Goal: Task Accomplishment & Management: Manage account settings

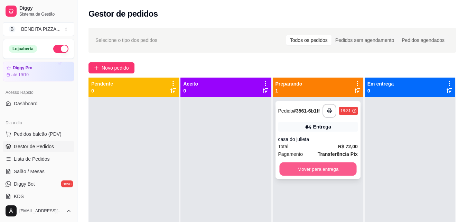
click at [320, 168] on button "Mover para entrega" at bounding box center [317, 168] width 77 height 13
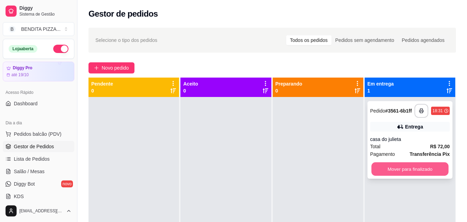
click at [390, 173] on button "Mover para finalizado" at bounding box center [409, 168] width 77 height 13
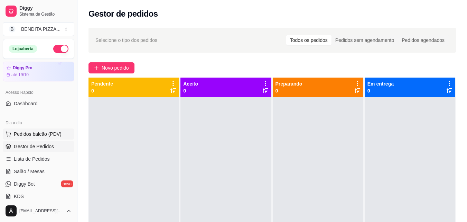
click at [45, 132] on span "Pedidos balcão (PDV)" at bounding box center [38, 133] width 48 height 7
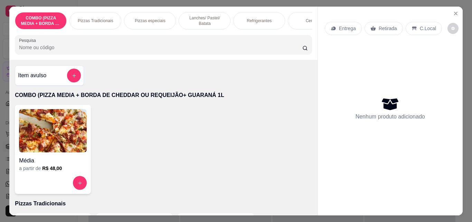
click at [84, 13] on div "Pizzas Tradicionais" at bounding box center [96, 20] width 52 height 17
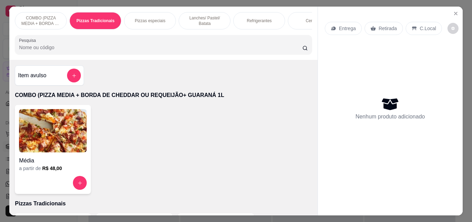
scroll to position [18, 0]
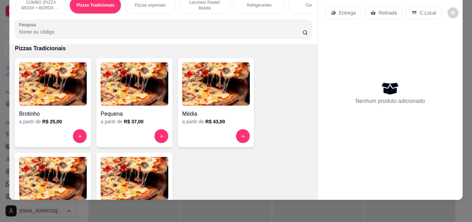
click at [77, 163] on img at bounding box center [53, 178] width 68 height 43
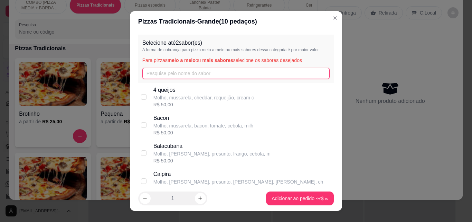
click at [183, 71] on input "text" at bounding box center [236, 73] width 188 height 11
click at [194, 77] on input "text" at bounding box center [236, 73] width 188 height 11
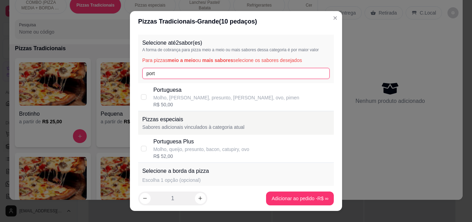
type input "port"
click at [190, 95] on p "Molho, [PERSON_NAME], presunto, [PERSON_NAME], ovo, pimen" at bounding box center [227, 97] width 146 height 7
checkbox input "true"
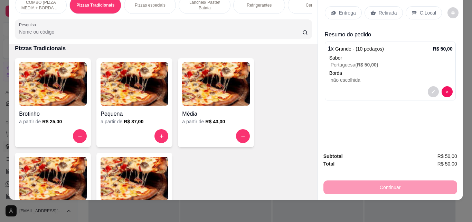
scroll to position [8, 0]
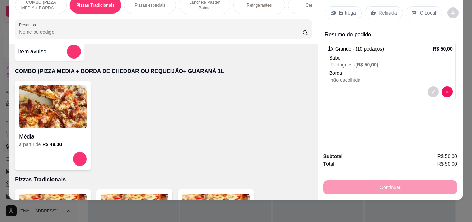
click at [67, 47] on div at bounding box center [74, 52] width 14 height 14
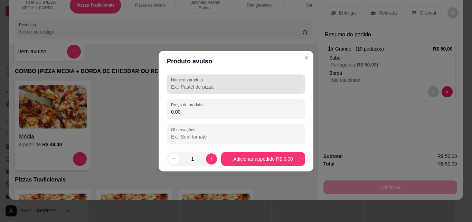
click at [188, 93] on div "Nome do produto" at bounding box center [236, 83] width 138 height 19
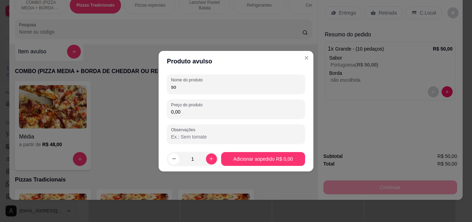
type input "s"
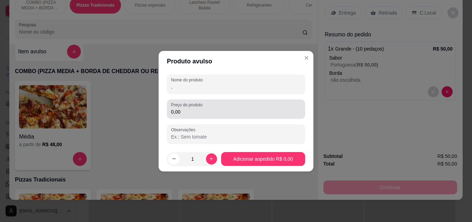
type input "."
click at [190, 110] on input "0,00" at bounding box center [236, 111] width 130 height 7
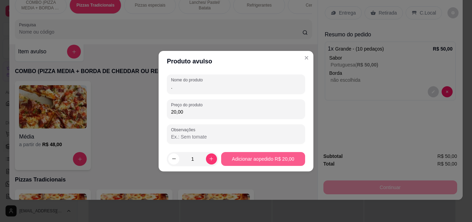
type input "20,00"
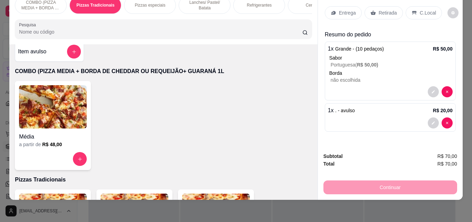
click at [341, 11] on p "Entrega" at bounding box center [347, 12] width 17 height 7
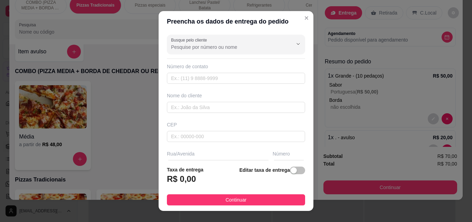
click at [257, 206] on footer "Taxa de entrega R$ 0,00 Editar taxa de entrega Continuar" at bounding box center [236, 185] width 155 height 50
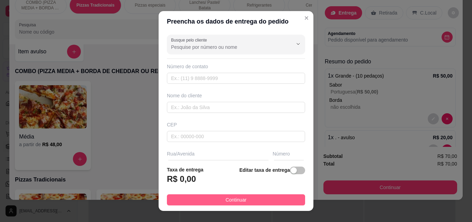
click at [257, 196] on button "Continuar" at bounding box center [236, 199] width 138 height 11
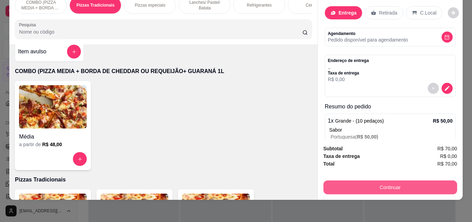
click at [350, 183] on button "Continuar" at bounding box center [391, 187] width 134 height 14
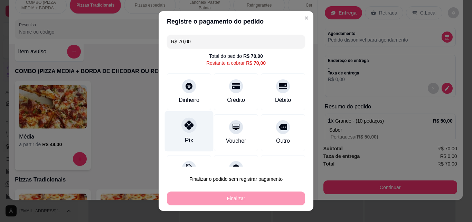
click at [195, 128] on div "Pix" at bounding box center [189, 131] width 49 height 40
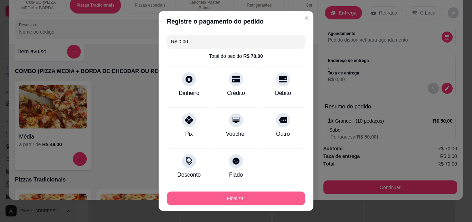
click at [244, 201] on button "Finalizar" at bounding box center [236, 198] width 138 height 14
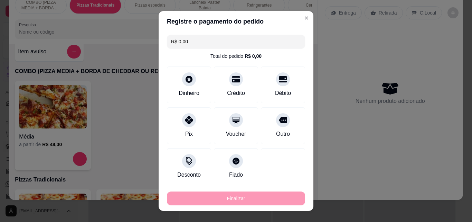
type input "-R$ 70,00"
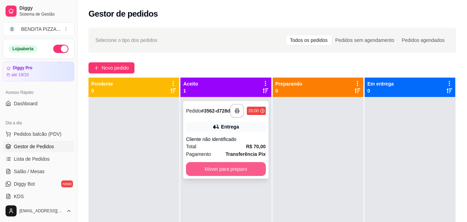
click at [240, 170] on button "Mover para preparo" at bounding box center [226, 169] width 80 height 14
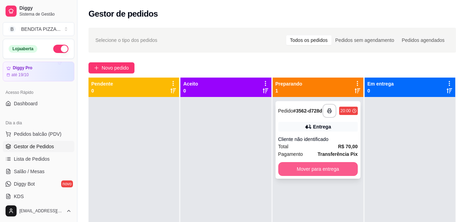
click at [330, 167] on button "Mover para entrega" at bounding box center [318, 169] width 80 height 14
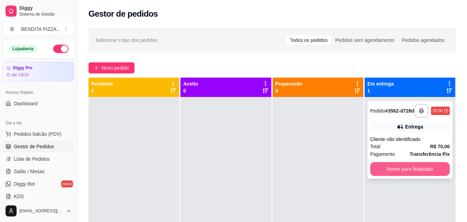
click at [385, 165] on button "Mover para finalizado" at bounding box center [410, 169] width 80 height 14
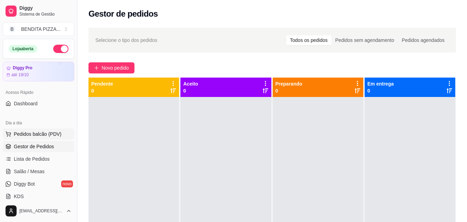
click at [48, 137] on span "Pedidos balcão (PDV)" at bounding box center [38, 133] width 48 height 7
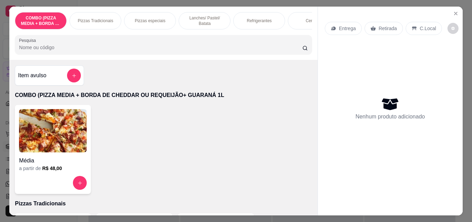
click at [96, 18] on p "Pizzas Tradicionais" at bounding box center [96, 21] width 36 height 6
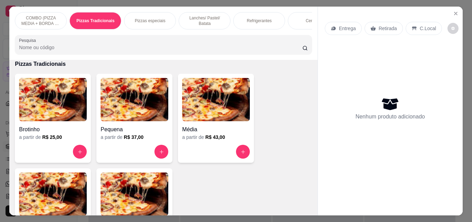
scroll to position [18, 0]
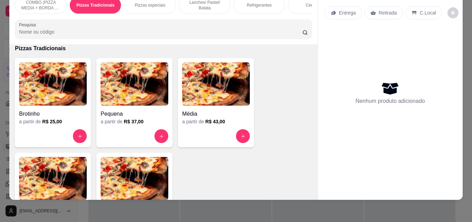
click at [50, 172] on img at bounding box center [53, 178] width 68 height 43
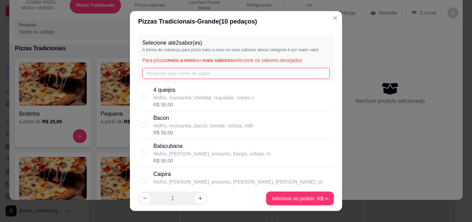
click at [172, 71] on input "text" at bounding box center [236, 73] width 188 height 11
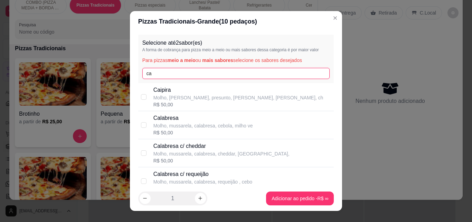
type input "ca"
click at [168, 109] on div "Caipira Molho, [PERSON_NAME], presunto, frango, bacon, ch R$ 50,00" at bounding box center [236, 97] width 196 height 28
checkbox input "false"
click at [171, 117] on p "Calabresa" at bounding box center [204, 118] width 100 height 8
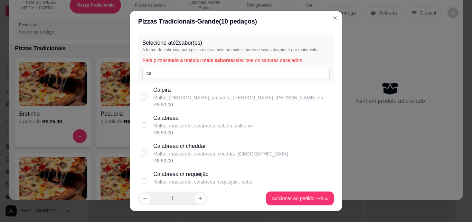
checkbox input "true"
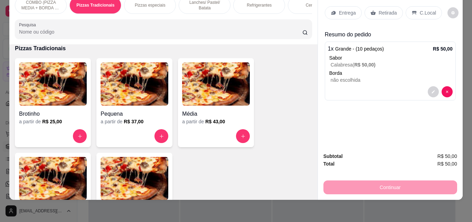
click at [349, 9] on p "Entrega" at bounding box center [347, 12] width 17 height 7
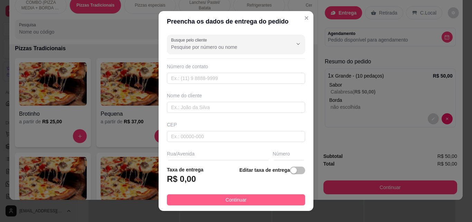
click at [289, 194] on button "Continuar" at bounding box center [236, 199] width 138 height 11
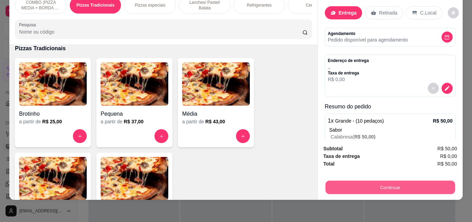
click at [375, 185] on button "Continuar" at bounding box center [390, 186] width 130 height 13
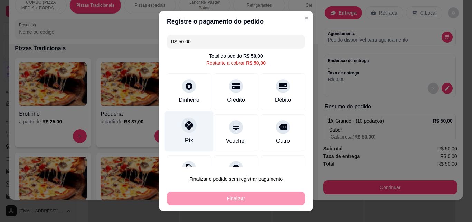
click at [185, 119] on div at bounding box center [189, 124] width 15 height 15
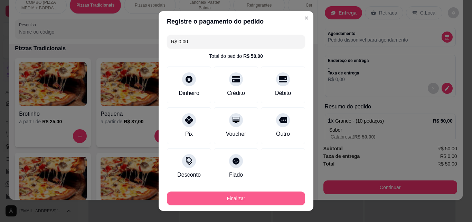
click at [233, 197] on button "Finalizar" at bounding box center [236, 198] width 138 height 14
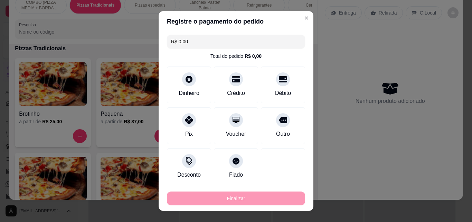
type input "-R$ 50,00"
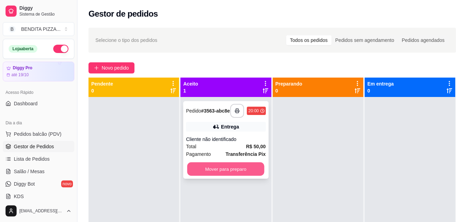
click at [235, 176] on button "Mover para preparo" at bounding box center [225, 168] width 77 height 13
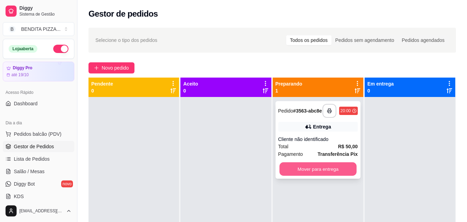
click at [305, 165] on button "Mover para entrega" at bounding box center [317, 168] width 77 height 13
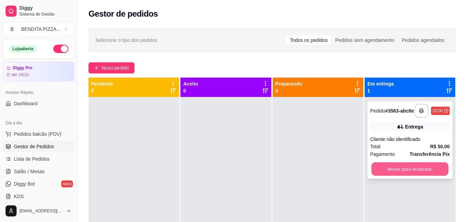
click at [394, 168] on button "Mover para finalizado" at bounding box center [409, 168] width 77 height 13
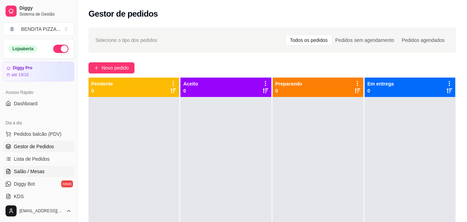
click at [53, 168] on link "Salão / Mesas" at bounding box center [39, 171] width 72 height 11
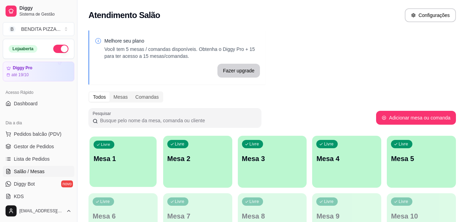
click at [144, 171] on div "Livre Mesa 1" at bounding box center [123, 157] width 67 height 42
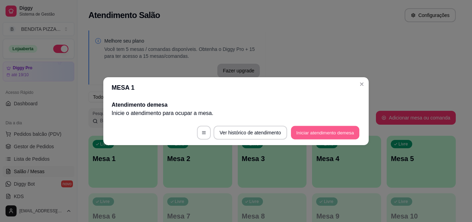
click at [302, 137] on button "Iniciar atendimento de mesa" at bounding box center [325, 132] width 68 height 13
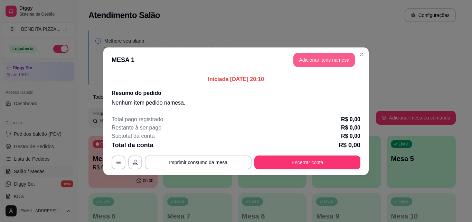
click at [330, 57] on button "Adicionar itens na mesa" at bounding box center [325, 60] width 62 height 14
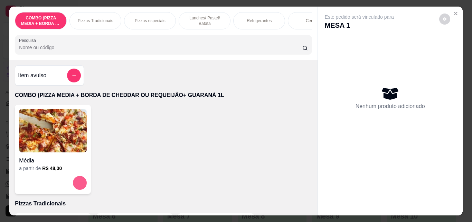
click at [78, 185] on icon "increase-product-quantity" at bounding box center [80, 183] width 4 height 4
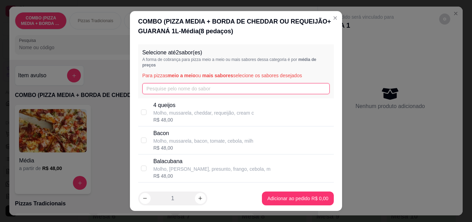
click at [177, 89] on input "text" at bounding box center [236, 88] width 188 height 11
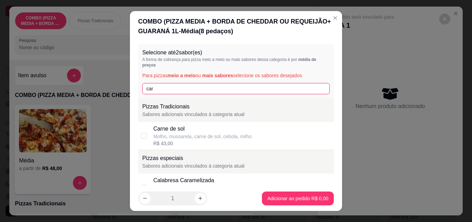
type input "car"
click at [161, 135] on div "Molho, mussarela, carne de sol, cebola, milho" at bounding box center [203, 136] width 99 height 7
checkbox input "true"
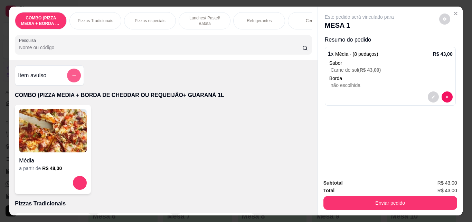
click at [72, 78] on icon "add-separate-item" at bounding box center [74, 75] width 5 height 5
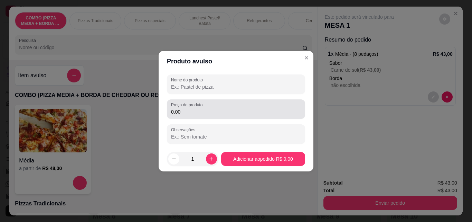
click at [247, 107] on div "0,00" at bounding box center [236, 109] width 130 height 14
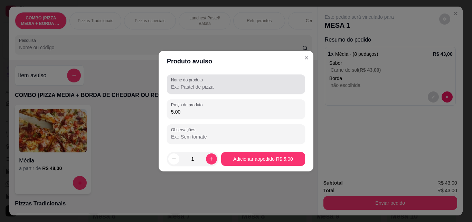
type input "5,00"
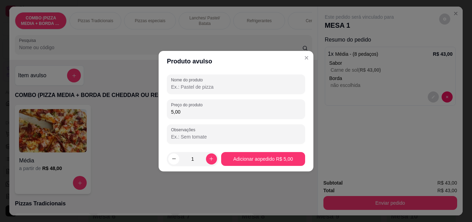
click at [206, 86] on input "Nome do produto" at bounding box center [236, 86] width 130 height 7
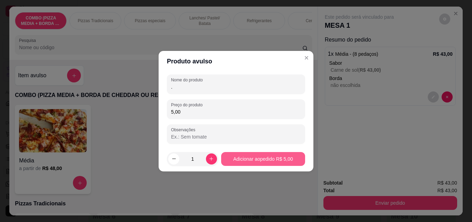
type input "."
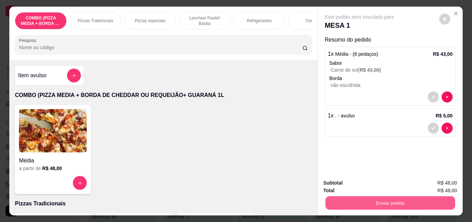
click at [392, 199] on button "Enviar pedido" at bounding box center [390, 202] width 130 height 13
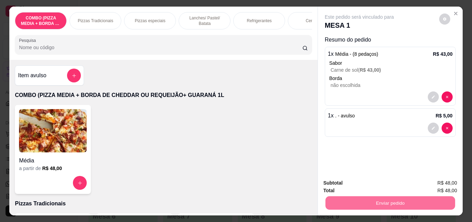
click at [431, 178] on button "Enviar pedido" at bounding box center [440, 182] width 38 height 13
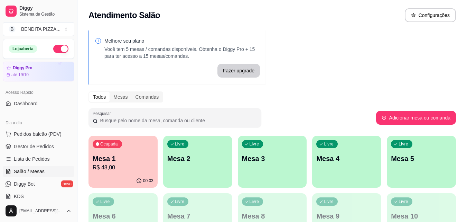
click at [191, 163] on div "Livre Mesa 2" at bounding box center [197, 158] width 69 height 44
click at [35, 130] on button "Pedidos balcão (PDV)" at bounding box center [39, 133] width 72 height 11
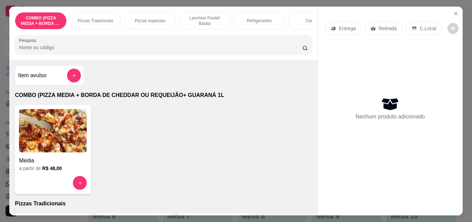
click at [84, 19] on p "Pizzas Tradicionais" at bounding box center [96, 21] width 36 height 6
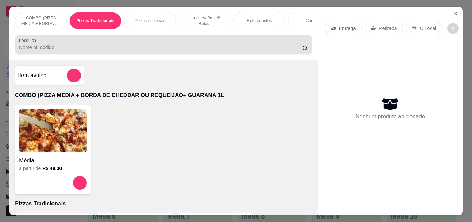
scroll to position [18, 0]
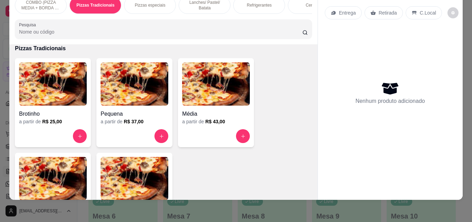
click at [128, 167] on img at bounding box center [135, 178] width 68 height 43
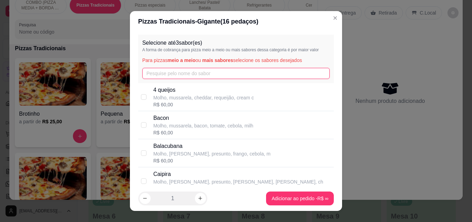
click at [201, 76] on input "text" at bounding box center [236, 73] width 188 height 11
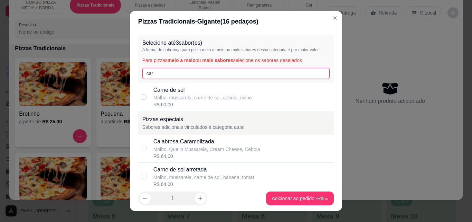
type input "car"
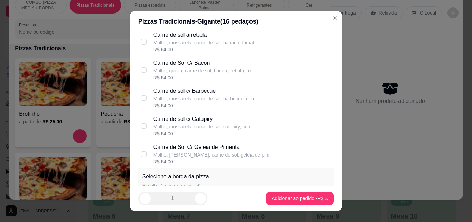
click at [186, 73] on div "Molho, queijo, carne de sol, bacon, cebola, m" at bounding box center [203, 70] width 98 height 7
checkbox input "true"
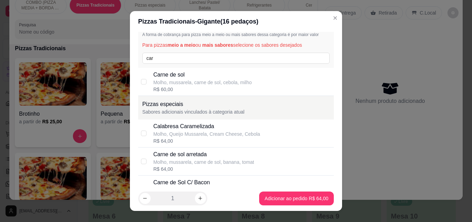
scroll to position [0, 0]
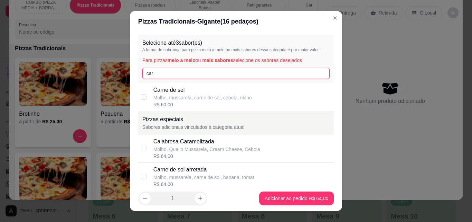
click at [260, 75] on input "car" at bounding box center [236, 73] width 188 height 11
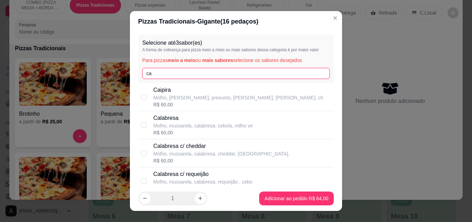
type input "c"
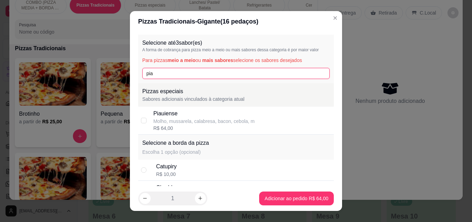
type input "pia"
click at [224, 127] on div "R$ 64,00" at bounding box center [204, 128] width 101 height 7
checkbox input "true"
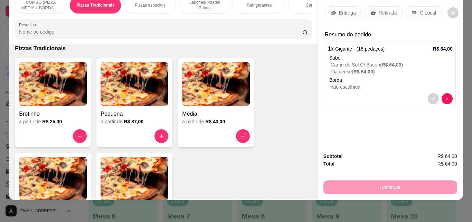
click at [344, 9] on p "Entrega" at bounding box center [347, 12] width 17 height 7
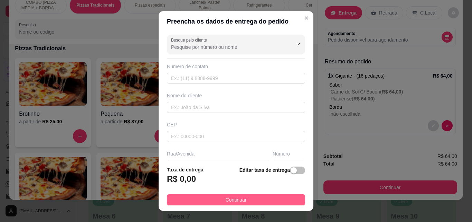
click at [246, 198] on button "Continuar" at bounding box center [236, 199] width 138 height 11
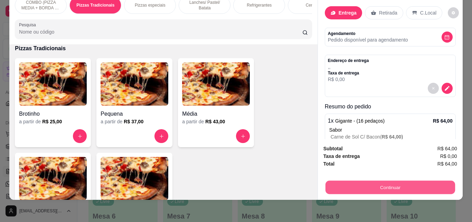
click at [395, 187] on button "Continuar" at bounding box center [390, 186] width 130 height 13
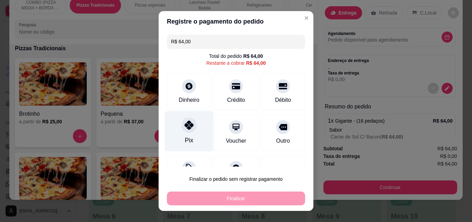
click at [172, 127] on div "Pix" at bounding box center [189, 131] width 49 height 40
type input "R$ 0,00"
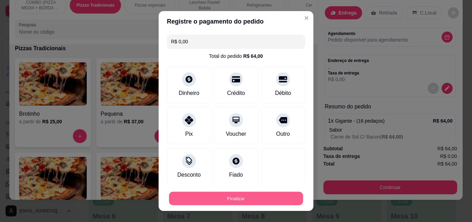
click at [225, 200] on button "Finalizar" at bounding box center [236, 198] width 134 height 13
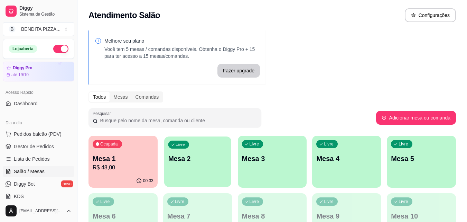
click at [197, 150] on div "Livre Mesa 2" at bounding box center [197, 157] width 67 height 42
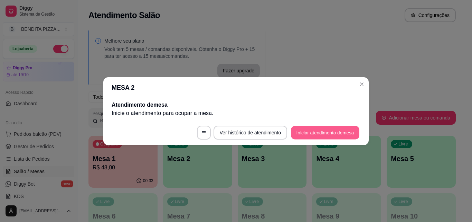
click at [319, 128] on button "Iniciar atendimento de mesa" at bounding box center [325, 132] width 68 height 13
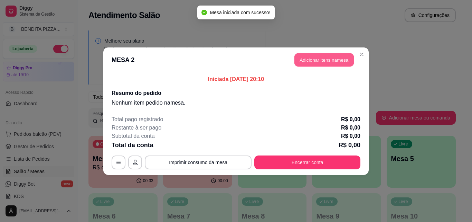
click at [322, 56] on button "Adicionar itens na mesa" at bounding box center [324, 59] width 59 height 13
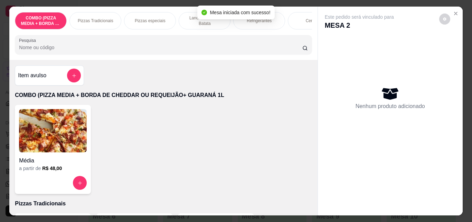
click at [91, 18] on p "Pizzas Tradicionais" at bounding box center [96, 21] width 36 height 6
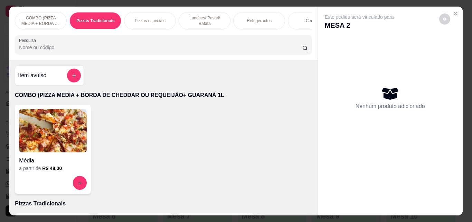
scroll to position [18, 0]
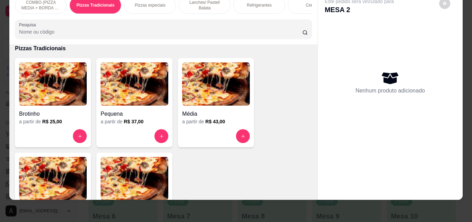
click at [69, 178] on img at bounding box center [53, 178] width 68 height 43
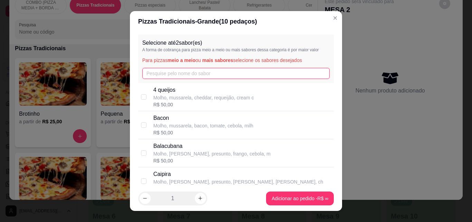
click at [188, 73] on input "text" at bounding box center [236, 73] width 188 height 11
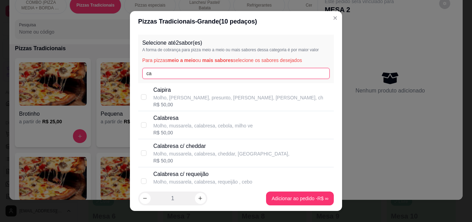
type input "ca"
click at [166, 128] on p "Molho, mussarela, calabresa, cebola, milho ve" at bounding box center [204, 125] width 100 height 7
checkbox input "true"
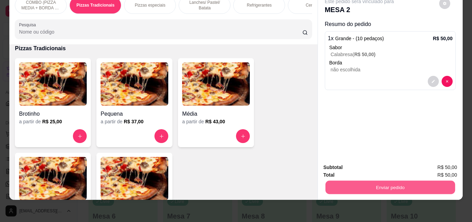
click at [339, 185] on button "Enviar pedido" at bounding box center [390, 186] width 130 height 13
click at [430, 165] on button "Enviar pedido" at bounding box center [440, 164] width 38 height 13
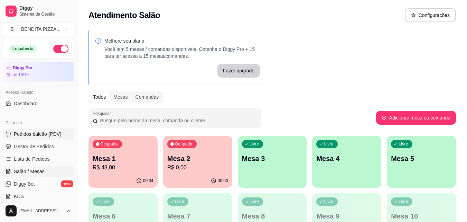
click at [44, 133] on span "Pedidos balcão (PDV)" at bounding box center [38, 133] width 48 height 7
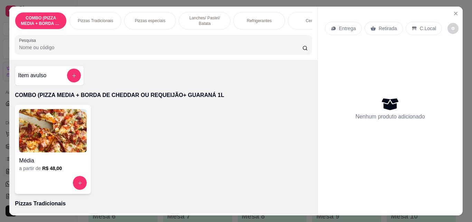
click at [112, 25] on div "Pizzas Tradicionais" at bounding box center [96, 20] width 52 height 17
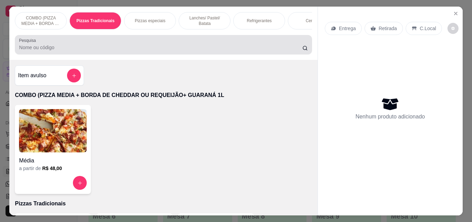
scroll to position [18, 0]
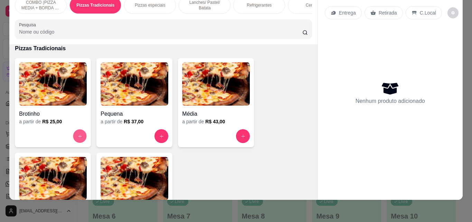
click at [82, 135] on button "increase-product-quantity" at bounding box center [79, 135] width 13 height 13
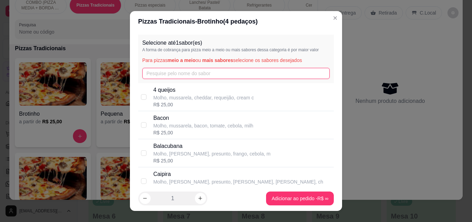
click at [182, 72] on input "text" at bounding box center [236, 73] width 188 height 11
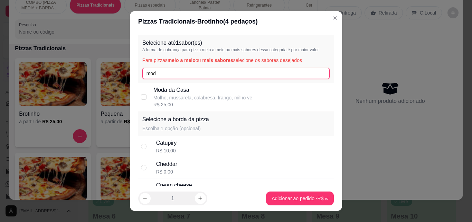
type input "mod"
click at [190, 94] on p "Molho, mussarela, calabresa, frango, milho ve" at bounding box center [203, 97] width 99 height 7
checkbox input "true"
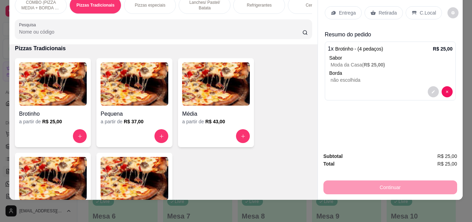
click at [341, 9] on p "Entrega" at bounding box center [347, 12] width 17 height 7
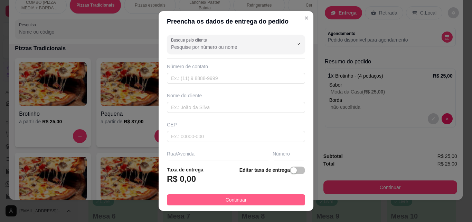
click at [273, 197] on button "Continuar" at bounding box center [236, 199] width 138 height 11
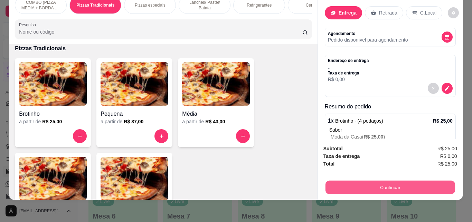
click at [372, 180] on button "Continuar" at bounding box center [390, 186] width 130 height 13
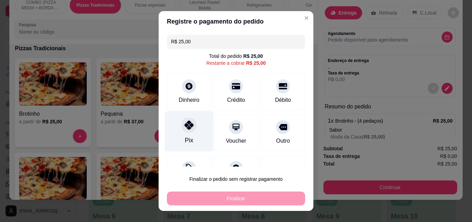
drag, startPoint x: 178, startPoint y: 122, endPoint x: 187, endPoint y: 131, distance: 12.7
click at [182, 122] on div at bounding box center [189, 124] width 15 height 15
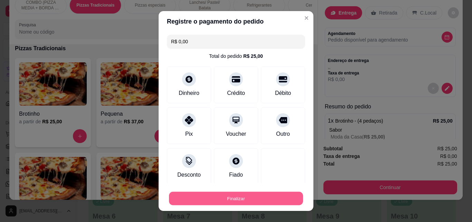
click at [258, 195] on button "Finalizar" at bounding box center [236, 198] width 134 height 13
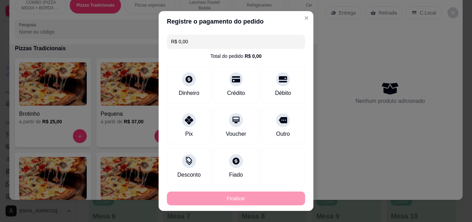
type input "-R$ 25,00"
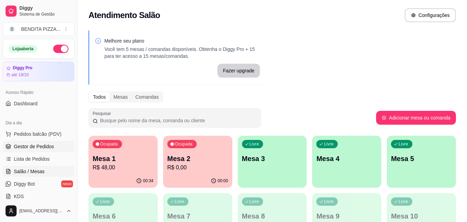
click at [51, 144] on span "Gestor de Pedidos" at bounding box center [34, 146] width 40 height 7
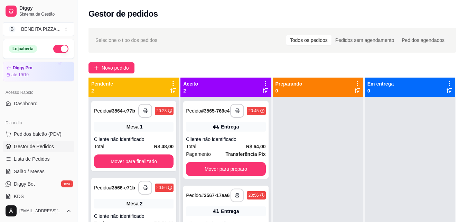
click at [230, 201] on div "**********" at bounding box center [247, 195] width 35 height 14
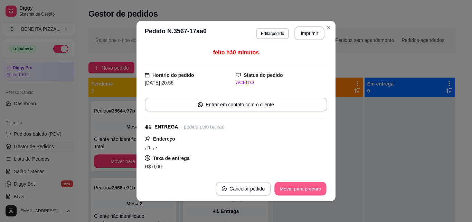
click at [285, 184] on button "Mover para preparo" at bounding box center [301, 188] width 52 height 13
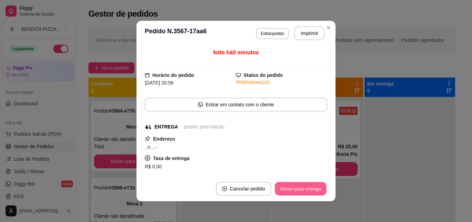
click at [285, 184] on button "Mover para entrega" at bounding box center [301, 188] width 52 height 13
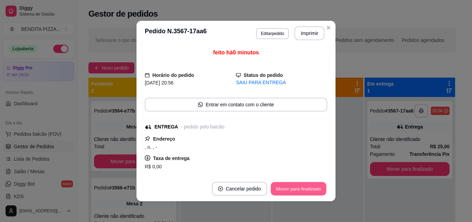
click at [285, 184] on button "Mover para finalizado" at bounding box center [299, 188] width 56 height 13
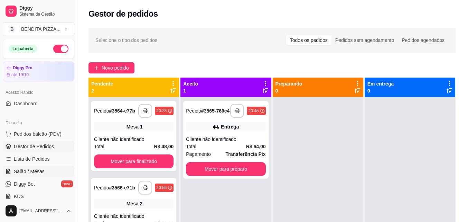
click at [52, 168] on link "Salão / Mesas" at bounding box center [39, 171] width 72 height 11
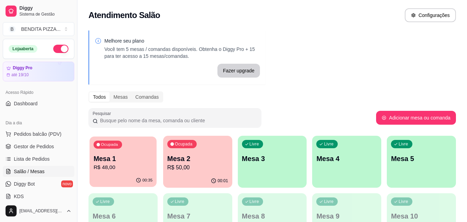
click at [126, 156] on p "Mesa 1" at bounding box center [123, 158] width 59 height 9
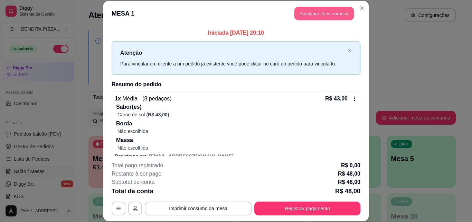
click at [312, 16] on button "Adicionar itens na mesa" at bounding box center [324, 13] width 59 height 13
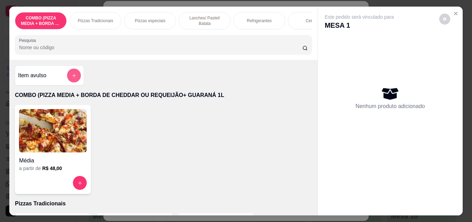
click at [77, 78] on button "add-separate-item" at bounding box center [74, 75] width 14 height 14
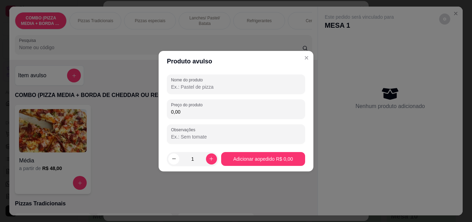
click at [213, 87] on input "Nome do produto" at bounding box center [236, 86] width 130 height 7
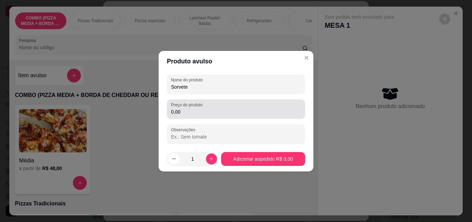
type input "Sorvete"
click at [230, 106] on div "0,00" at bounding box center [236, 109] width 130 height 14
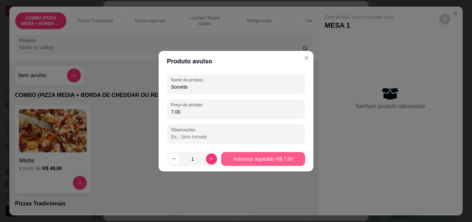
type input "7,00"
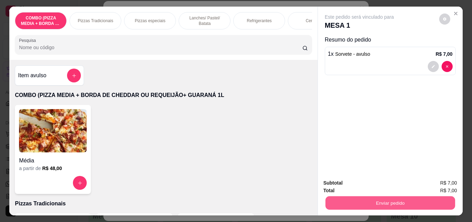
click at [337, 198] on button "Enviar pedido" at bounding box center [390, 202] width 130 height 13
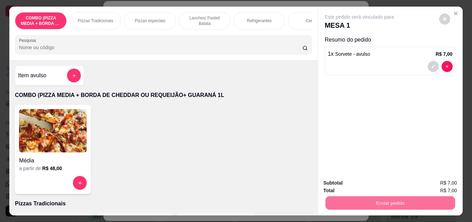
click at [442, 180] on button "Enviar pedido" at bounding box center [439, 182] width 39 height 13
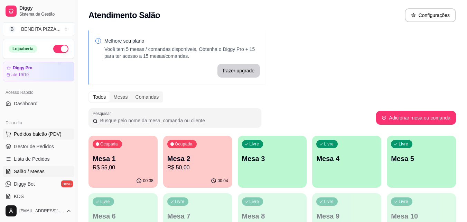
click at [41, 137] on button "Pedidos balcão (PDV)" at bounding box center [39, 133] width 72 height 11
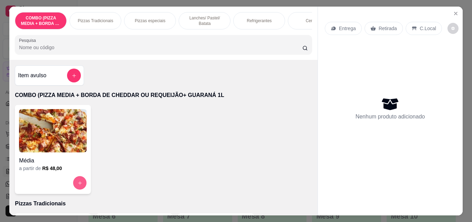
click at [76, 183] on button "increase-product-quantity" at bounding box center [79, 182] width 13 height 13
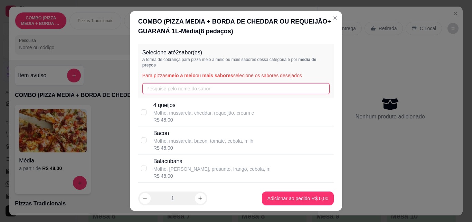
click at [164, 88] on input "text" at bounding box center [236, 88] width 188 height 11
type input "fr"
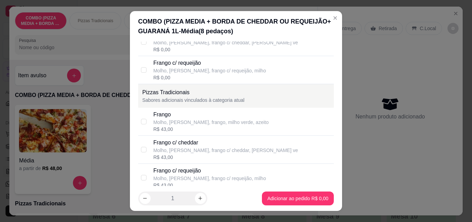
scroll to position [131, 0]
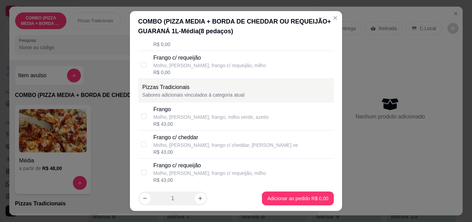
click at [216, 122] on div "R$ 43,00" at bounding box center [212, 123] width 116 height 7
checkbox input "true"
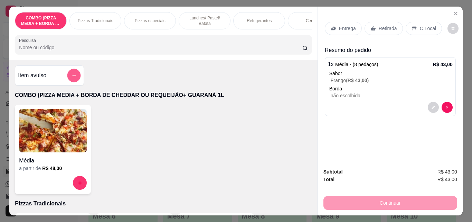
click at [72, 77] on icon "add-separate-item" at bounding box center [73, 75] width 3 height 3
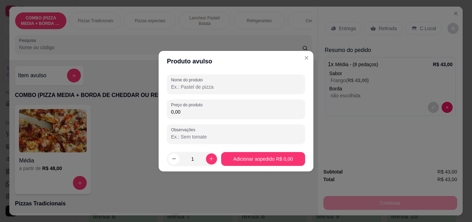
click at [188, 112] on input "0,00" at bounding box center [236, 111] width 130 height 7
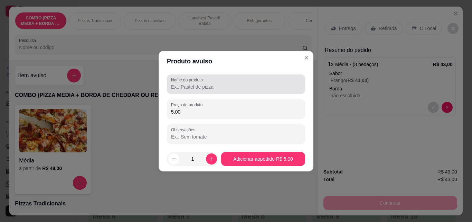
type input "5,00"
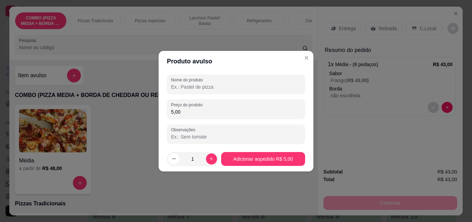
click at [194, 90] on input "Nome do produto" at bounding box center [236, 86] width 130 height 7
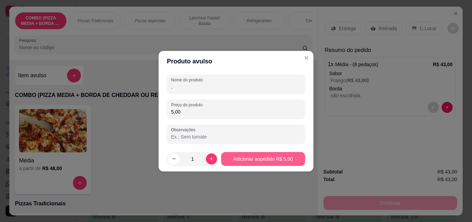
type input "."
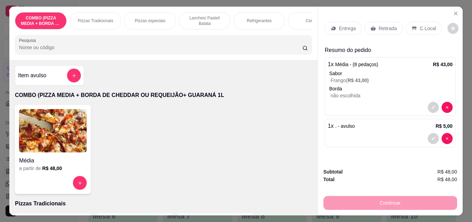
click at [351, 28] on p "Entrega" at bounding box center [347, 28] width 17 height 7
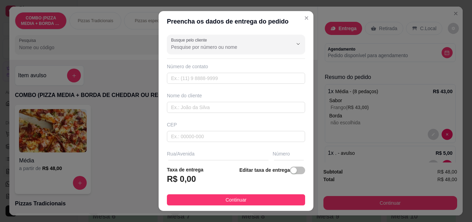
scroll to position [105, 0]
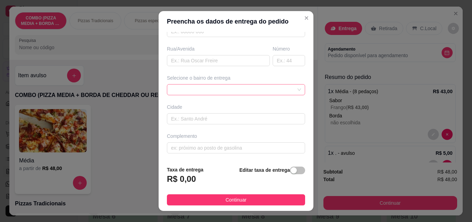
click at [286, 90] on span at bounding box center [236, 89] width 130 height 10
drag, startPoint x: 292, startPoint y: 121, endPoint x: 291, endPoint y: 134, distance: 13.2
click at [291, 134] on div "Busque pelo cliente Número de contato Nome do cliente CEP Rua/[GEOGRAPHIC_DATA]…" at bounding box center [236, 96] width 155 height 128
click at [283, 90] on div "65d437ceb6f0d4bdbaa348ac 65d437e5b6f0d4bdbaa348af 65d437f6b6f0d4bdbaa348b2 [GEO…" at bounding box center [236, 89] width 138 height 11
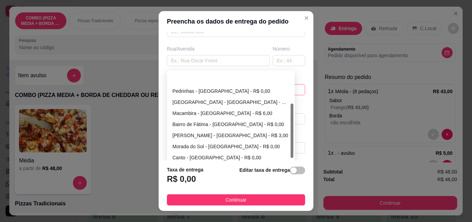
drag, startPoint x: 289, startPoint y: 125, endPoint x: 279, endPoint y: 139, distance: 17.1
click at [281, 142] on div "Pedrinhas - [GEOGRAPHIC_DATA] - R$ 0,00 [GEOGRAPHIC_DATA] - [GEOGRAPHIC_DATA] -…" at bounding box center [230, 116] width 125 height 89
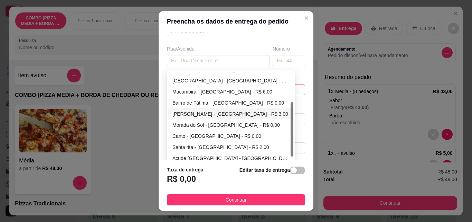
scroll to position [55, 0]
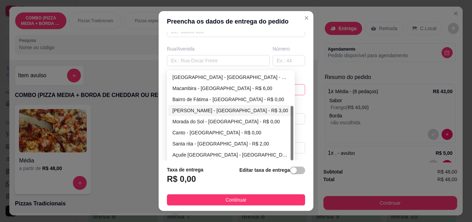
drag, startPoint x: 291, startPoint y: 137, endPoint x: 265, endPoint y: 151, distance: 30.2
click at [278, 159] on div "Pedrinhas - [GEOGRAPHIC_DATA] - R$ 0,00 [GEOGRAPHIC_DATA] - [GEOGRAPHIC_DATA] -…" at bounding box center [230, 116] width 125 height 89
click at [257, 148] on div "Santa rita - [GEOGRAPHIC_DATA] - R$ 2,00" at bounding box center [230, 143] width 125 height 11
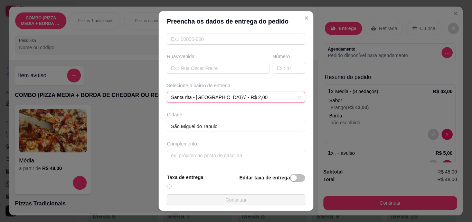
scroll to position [105, 0]
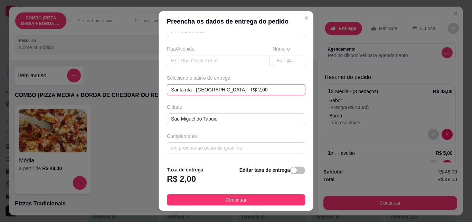
drag, startPoint x: 285, startPoint y: 89, endPoint x: 283, endPoint y: 94, distance: 5.6
click at [283, 92] on div "Santa rita - [GEOGRAPHIC_DATA] - R$ 2,00 [GEOGRAPHIC_DATA] - [GEOGRAPHIC_DATA] …" at bounding box center [236, 89] width 138 height 11
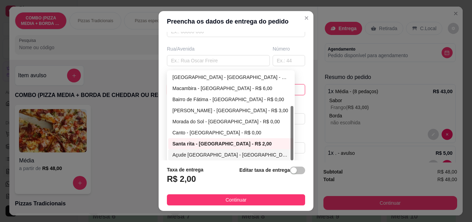
click at [282, 156] on div "Açude [GEOGRAPHIC_DATA] - [GEOGRAPHIC_DATA] - R$ 3,00" at bounding box center [231, 155] width 117 height 8
type input "[GEOGRAPHIC_DATA]"
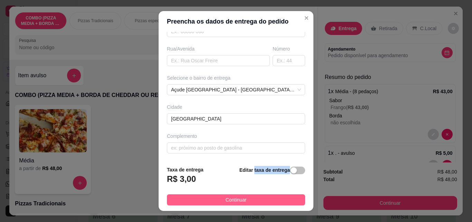
drag, startPoint x: 247, startPoint y: 191, endPoint x: 251, endPoint y: 199, distance: 9.1
click at [251, 199] on footer "Taxa de entrega R$ 3,00 Editar taxa de entrega Continuar" at bounding box center [236, 185] width 155 height 50
click at [252, 200] on button "Continuar" at bounding box center [236, 199] width 138 height 11
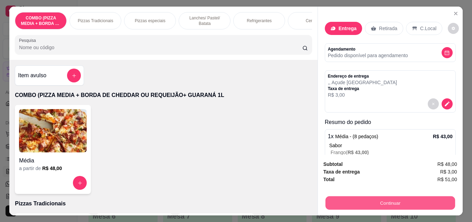
click at [348, 203] on button "Continuar" at bounding box center [390, 202] width 130 height 13
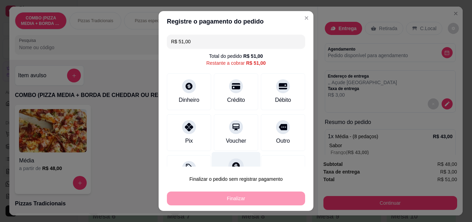
drag, startPoint x: 186, startPoint y: 137, endPoint x: 231, endPoint y: 170, distance: 55.7
click at [186, 137] on div "Pix" at bounding box center [189, 141] width 8 height 8
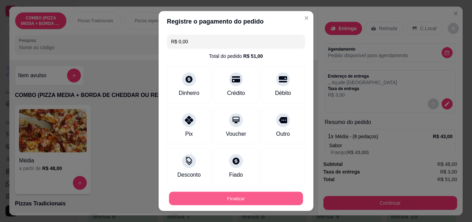
click at [241, 195] on button "Finalizar" at bounding box center [236, 198] width 134 height 13
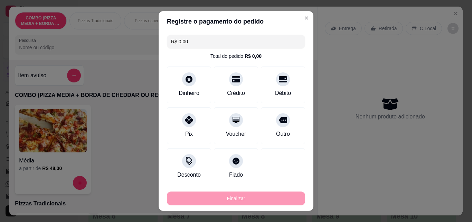
type input "-R$ 51,00"
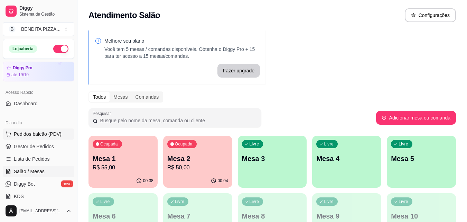
click at [53, 133] on span "Pedidos balcão (PDV)" at bounding box center [38, 133] width 48 height 7
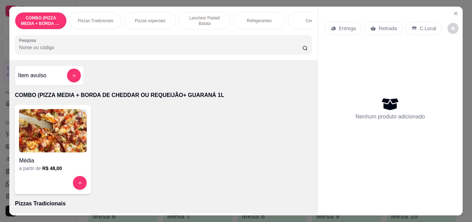
click at [78, 20] on p "Pizzas Tradicionais" at bounding box center [96, 21] width 36 height 6
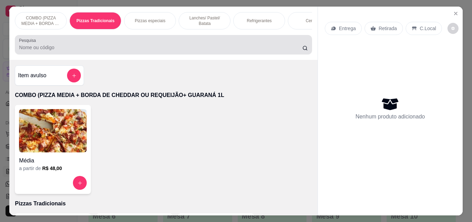
scroll to position [18, 0]
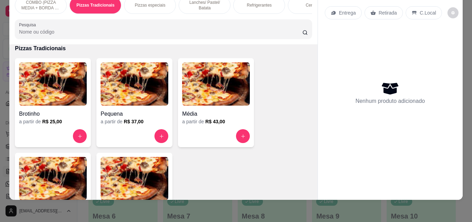
click at [65, 168] on img at bounding box center [53, 178] width 68 height 43
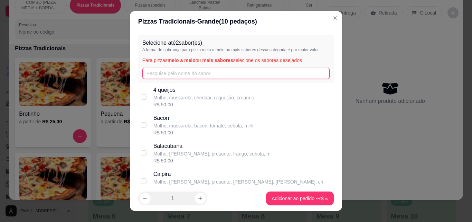
click at [183, 72] on input "text" at bounding box center [236, 73] width 188 height 11
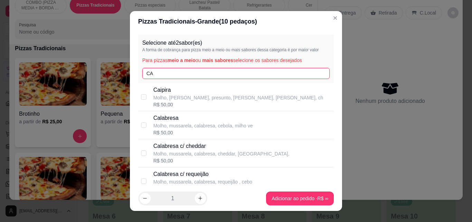
type input "CA"
drag, startPoint x: 182, startPoint y: 113, endPoint x: 195, endPoint y: 125, distance: 16.9
click at [182, 116] on div "Calabresa Molho, mussarela, calabresa, cebola, milho ve R$ 50,00" at bounding box center [236, 125] width 196 height 28
checkbox input "true"
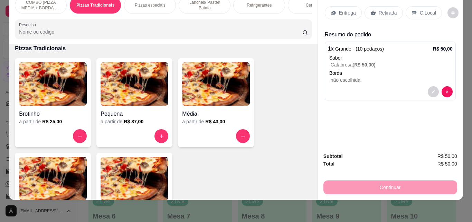
click at [335, 11] on div "Entrega" at bounding box center [343, 12] width 37 height 13
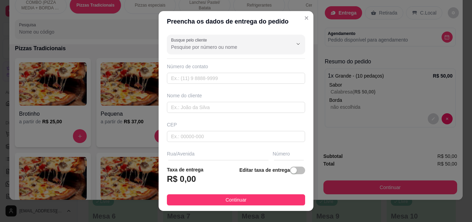
click at [277, 205] on footer "Taxa de entrega R$ 0,00 Editar taxa de entrega Continuar" at bounding box center [236, 185] width 155 height 50
drag, startPoint x: 280, startPoint y: 203, endPoint x: 322, endPoint y: 188, distance: 44.6
click at [281, 203] on button "Continuar" at bounding box center [236, 199] width 138 height 11
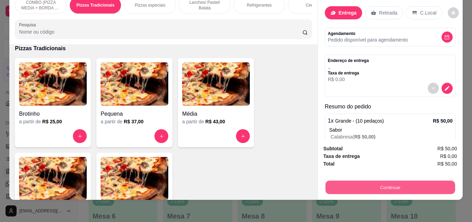
click at [340, 184] on button "Continuar" at bounding box center [390, 186] width 130 height 13
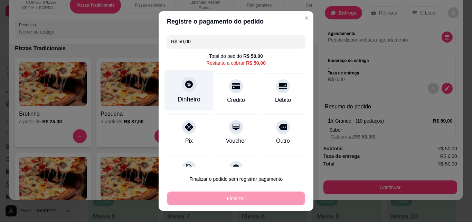
click at [179, 98] on div "Dinheiro" at bounding box center [189, 99] width 23 height 9
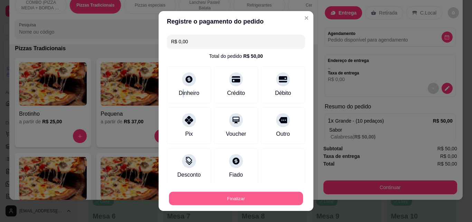
click at [267, 193] on button "Finalizar" at bounding box center [236, 198] width 134 height 13
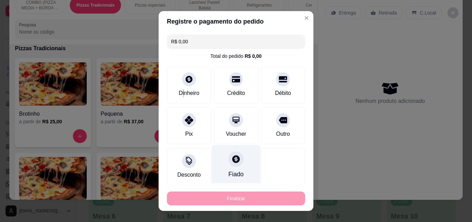
type input "-R$ 50,00"
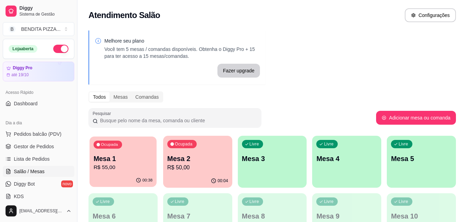
click at [132, 165] on p "R$ 55,00" at bounding box center [123, 167] width 59 height 8
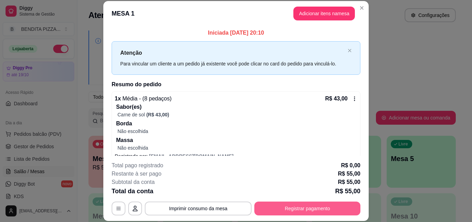
click at [320, 206] on button "Registrar pagamento" at bounding box center [308, 208] width 106 height 14
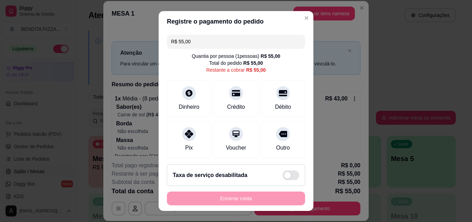
click at [224, 169] on div "Taxa de serviço desabilitada" at bounding box center [236, 174] width 138 height 21
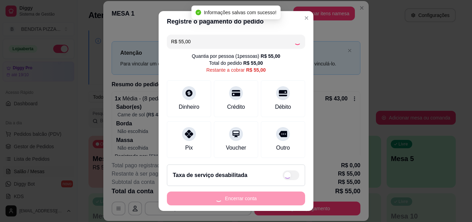
checkbox input "true"
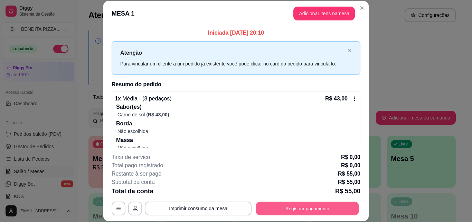
click at [311, 208] on button "Registrar pagamento" at bounding box center [307, 207] width 103 height 13
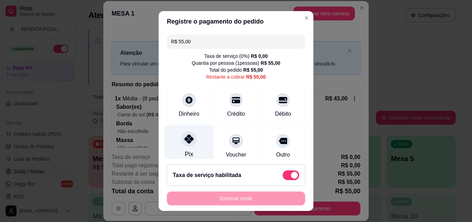
click at [195, 140] on div "Pix" at bounding box center [189, 145] width 49 height 40
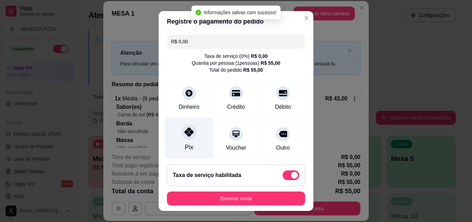
type input "R$ 0,00"
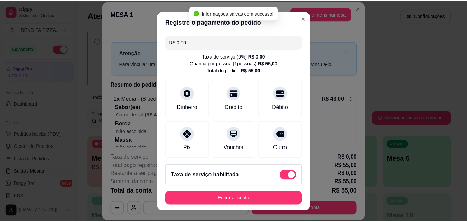
scroll to position [87, 0]
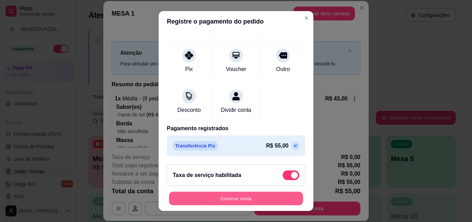
click at [263, 198] on button "Encerrar conta" at bounding box center [236, 198] width 134 height 13
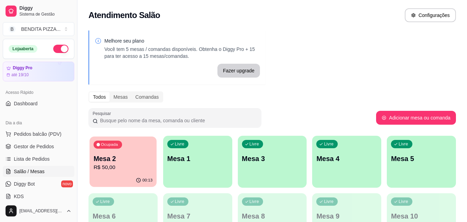
click at [146, 156] on p "Mesa 2" at bounding box center [123, 158] width 59 height 9
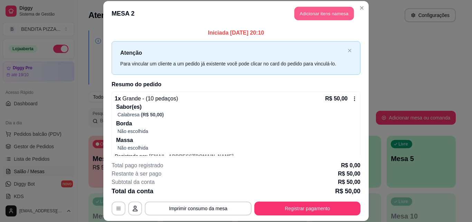
click at [312, 15] on button "Adicionar itens na mesa" at bounding box center [324, 13] width 59 height 13
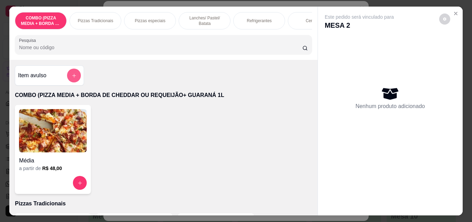
click at [72, 78] on icon "add-separate-item" at bounding box center [74, 75] width 5 height 5
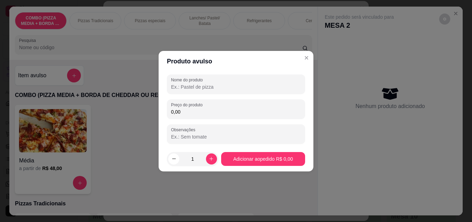
click at [196, 111] on input "0,00" at bounding box center [236, 111] width 130 height 7
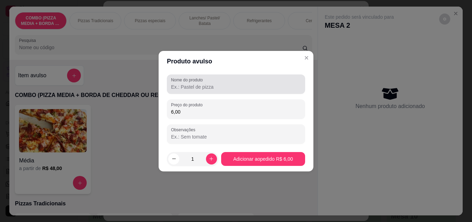
type input "6,00"
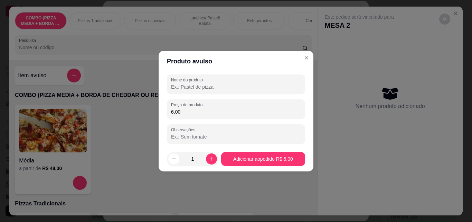
click at [191, 90] on input "Nome do produto" at bounding box center [236, 86] width 130 height 7
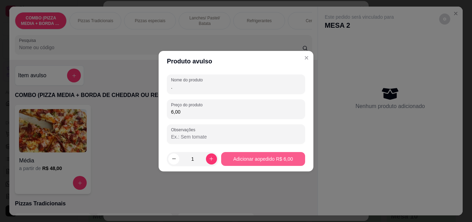
type input "."
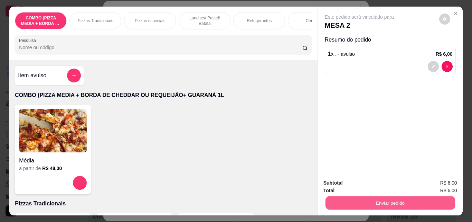
click at [359, 199] on button "Enviar pedido" at bounding box center [390, 202] width 130 height 13
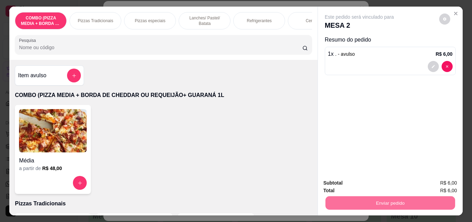
click at [433, 186] on button "Enviar pedido" at bounding box center [440, 182] width 38 height 13
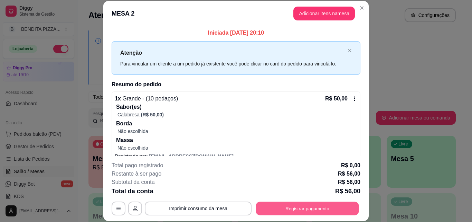
click at [290, 208] on button "Registrar pagamento" at bounding box center [307, 207] width 103 height 13
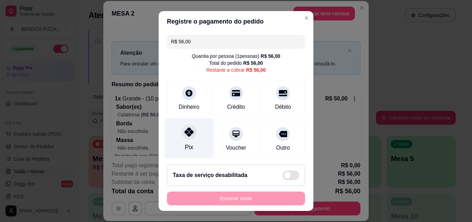
click at [191, 140] on div "Pix" at bounding box center [189, 138] width 49 height 40
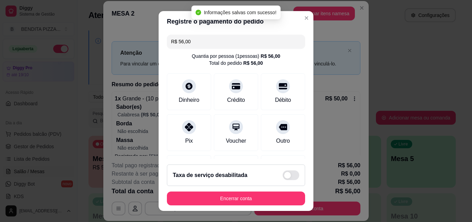
type input "R$ 0,00"
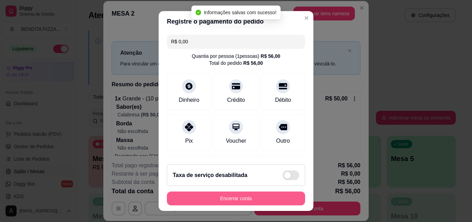
click at [240, 194] on button "Encerrar conta" at bounding box center [236, 198] width 138 height 14
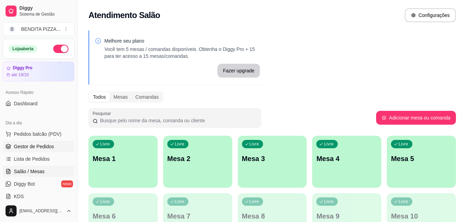
click at [24, 142] on link "Gestor de Pedidos" at bounding box center [39, 146] width 72 height 11
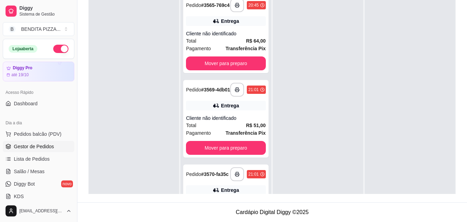
scroll to position [47, 0]
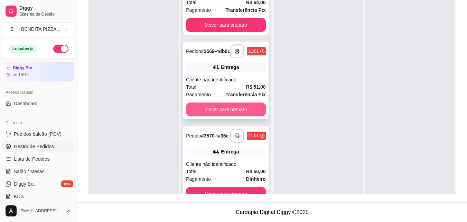
click at [248, 106] on button "Mover para preparo" at bounding box center [226, 109] width 80 height 14
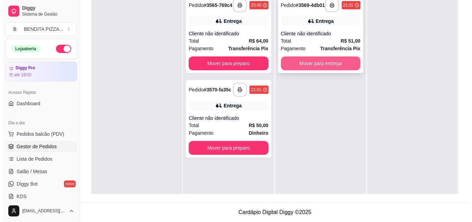
scroll to position [0, 0]
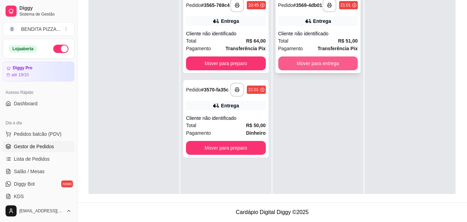
click at [333, 60] on button "Mover para entrega" at bounding box center [318, 63] width 80 height 14
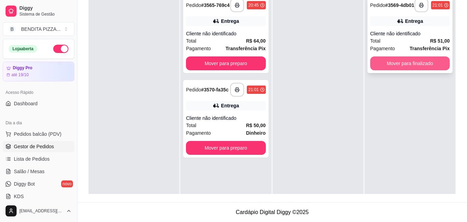
click at [394, 66] on button "Mover para finalizado" at bounding box center [410, 63] width 80 height 14
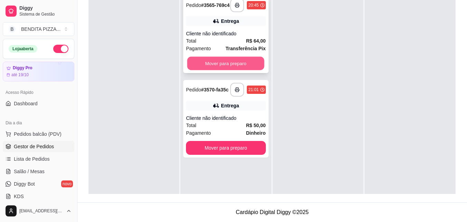
click at [240, 63] on button "Mover para preparo" at bounding box center [225, 63] width 77 height 13
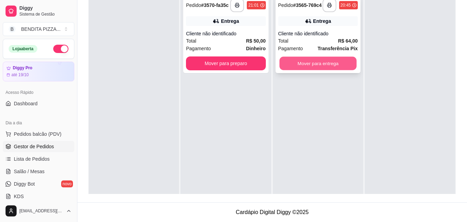
click at [321, 65] on button "Mover para entrega" at bounding box center [317, 63] width 77 height 13
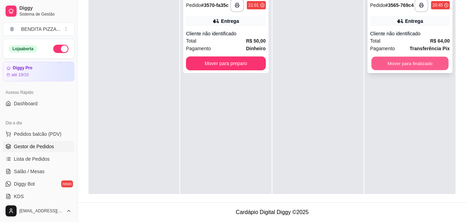
click at [389, 68] on button "Mover para finalizado" at bounding box center [409, 63] width 77 height 13
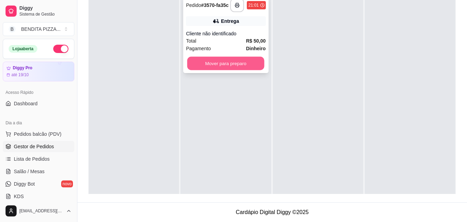
click at [230, 61] on button "Mover para preparo" at bounding box center [225, 63] width 77 height 13
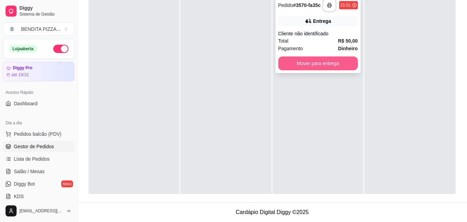
click at [305, 66] on button "Mover para entrega" at bounding box center [318, 63] width 80 height 14
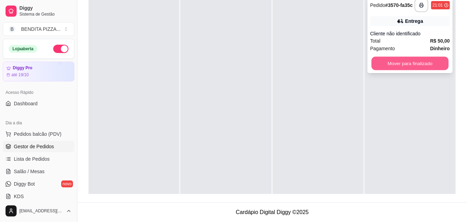
click at [421, 60] on button "Mover para finalizado" at bounding box center [409, 63] width 77 height 13
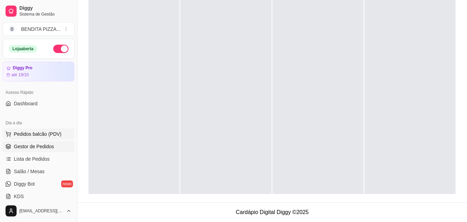
click at [56, 135] on span "Pedidos balcão (PDV)" at bounding box center [38, 133] width 48 height 7
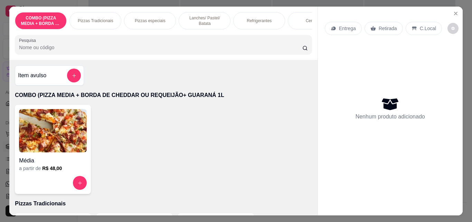
click at [204, 18] on p "Lanches/ Pastel/ Batata" at bounding box center [205, 20] width 40 height 11
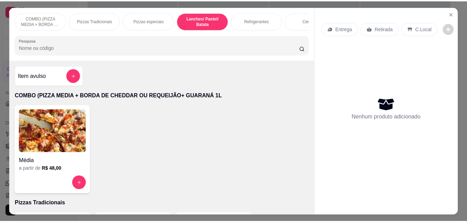
scroll to position [18, 0]
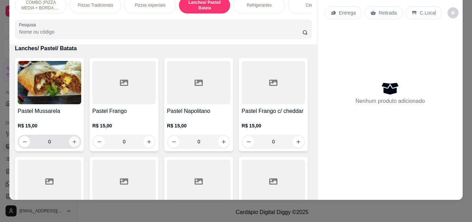
click at [69, 141] on button "increase-product-quantity" at bounding box center [74, 141] width 11 height 11
type input "1"
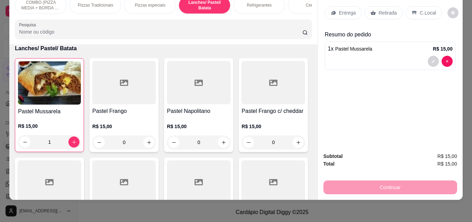
click at [347, 10] on p "Entrega" at bounding box center [347, 12] width 17 height 7
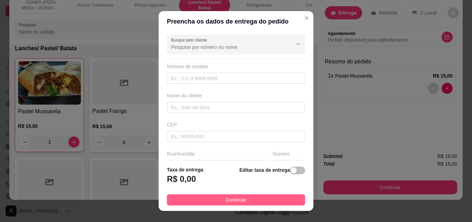
click at [266, 198] on button "Continuar" at bounding box center [236, 199] width 138 height 11
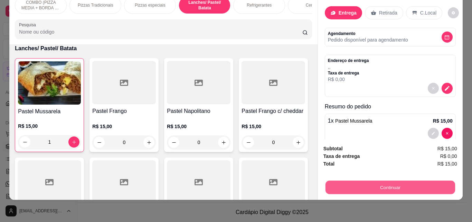
click at [354, 180] on button "Continuar" at bounding box center [390, 186] width 130 height 13
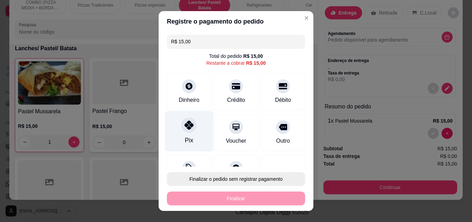
click at [194, 134] on div "Pix" at bounding box center [189, 131] width 49 height 40
type input "R$ 0,00"
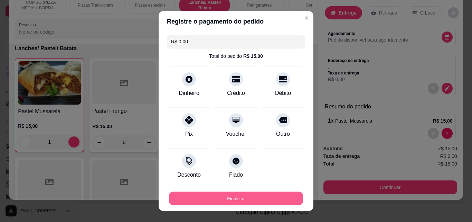
click at [271, 200] on button "Finalizar" at bounding box center [236, 198] width 134 height 13
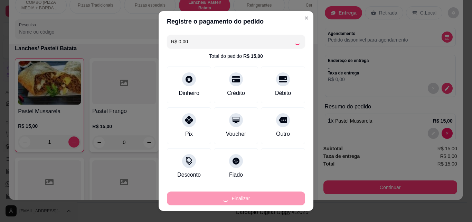
type input "0"
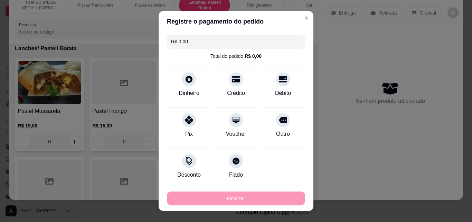
type input "-R$ 15,00"
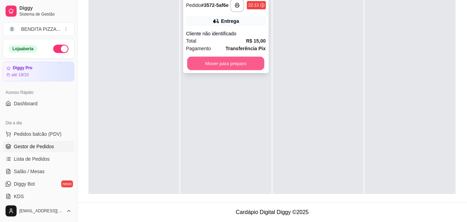
click at [236, 61] on button "Mover para preparo" at bounding box center [225, 63] width 77 height 13
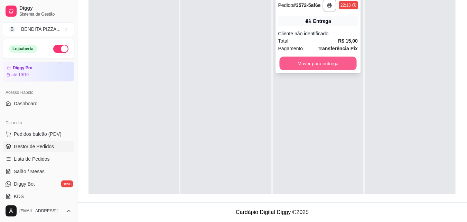
click at [308, 65] on button "Mover para entrega" at bounding box center [317, 63] width 77 height 13
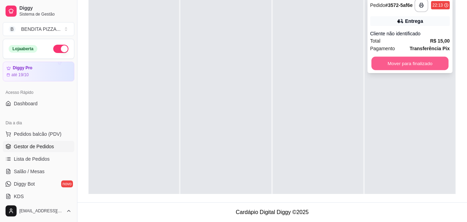
click at [410, 63] on button "Mover para finalizado" at bounding box center [409, 63] width 77 height 13
